Goal: Transaction & Acquisition: Purchase product/service

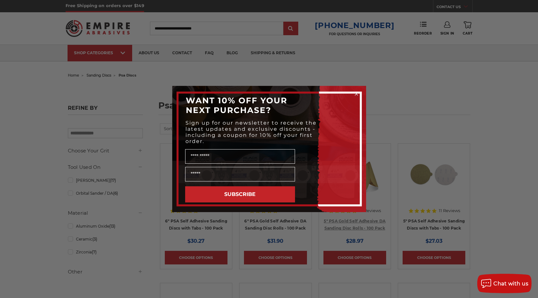
click at [356, 222] on div "Close dialog WANT 10% OFF YOUR NEXT PURCHASE? Sign up for our newsletter to rec…" at bounding box center [269, 149] width 538 height 298
click at [460, 140] on div "Close dialog WANT 10% OFF YOUR NEXT PURCHASE? Sign up for our newsletter to rec…" at bounding box center [269, 149] width 538 height 298
click at [421, 120] on div "Close dialog WANT 10% OFF YOUR NEXT PURCHASE? Sign up for our newsletter to rec…" at bounding box center [269, 149] width 538 height 298
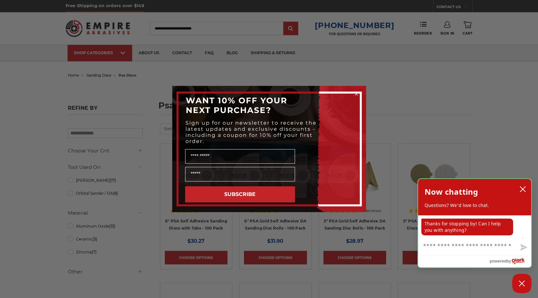
click at [529, 188] on div "Now chatting Questions? We'd love to chat." at bounding box center [474, 197] width 113 height 37
click at [525, 188] on icon "close chatbox" at bounding box center [522, 189] width 6 height 6
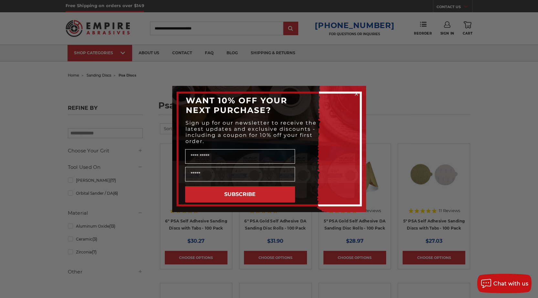
click at [355, 93] on icon "Close dialog" at bounding box center [356, 94] width 3 height 3
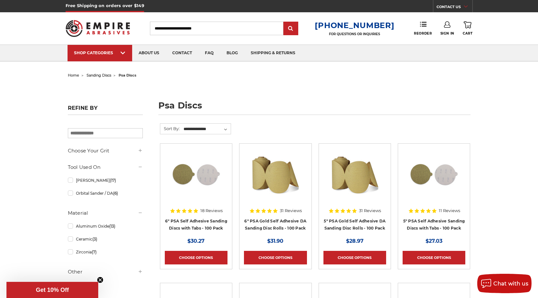
click at [358, 211] on div "31 Reviews" at bounding box center [354, 210] width 53 height 11
click at [360, 223] on link "5" PSA Gold Self Adhesive DA Sanding Disc Rolls - 100 Pack" at bounding box center [355, 225] width 62 height 12
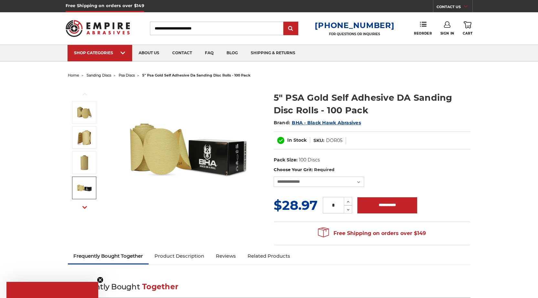
click at [85, 205] on icon "button" at bounding box center [84, 207] width 5 height 5
